Goal: Information Seeking & Learning: Learn about a topic

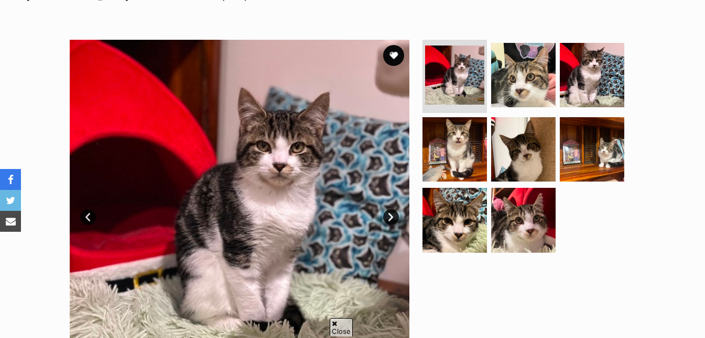
click at [389, 216] on link "Next" at bounding box center [391, 218] width 16 height 16
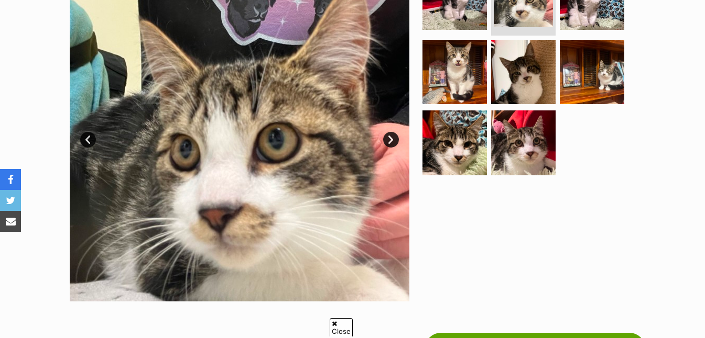
scroll to position [258, 0]
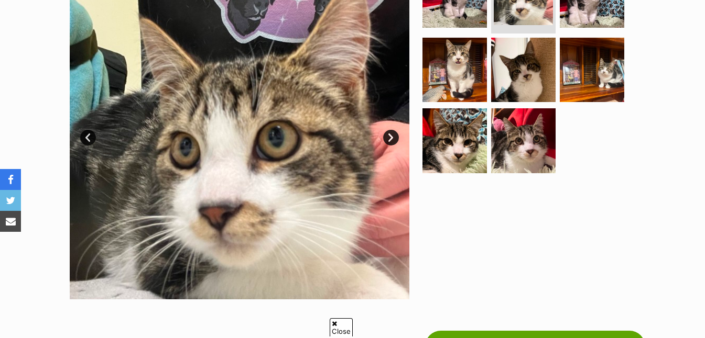
click at [392, 139] on link "Next" at bounding box center [391, 138] width 16 height 16
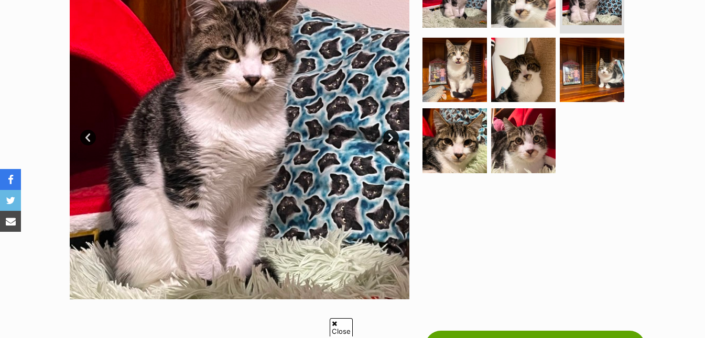
scroll to position [0, 0]
click at [392, 139] on link "Next" at bounding box center [391, 138] width 16 height 16
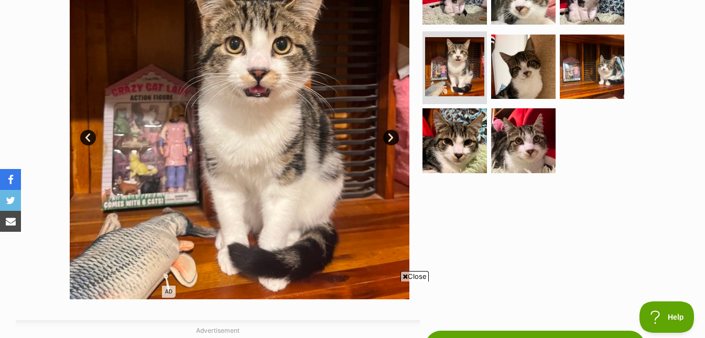
click at [389, 137] on link "Next" at bounding box center [391, 138] width 16 height 16
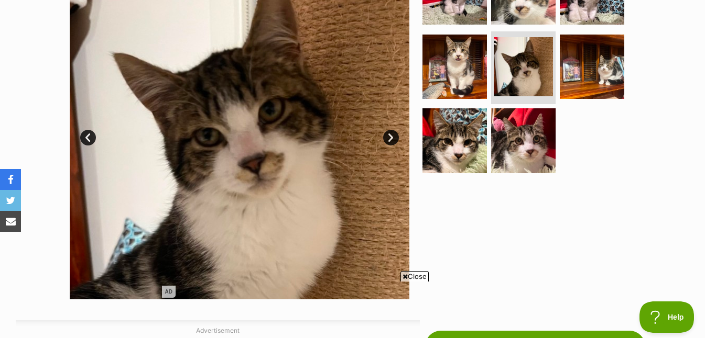
click at [387, 136] on link "Next" at bounding box center [391, 138] width 16 height 16
